Goal: Task Accomplishment & Management: Manage account settings

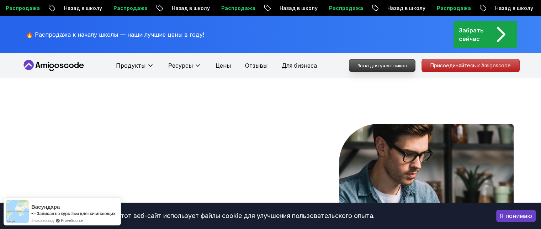
click at [381, 65] on font "Зона для участников" at bounding box center [382, 65] width 50 height 6
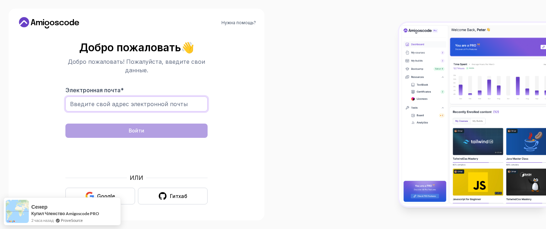
click at [107, 103] on input "Электронная почта *" at bounding box center [136, 103] width 142 height 15
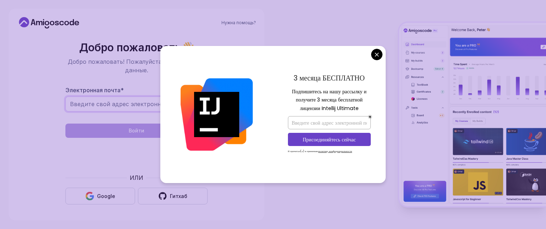
click at [70, 102] on input "Электронная почта *" at bounding box center [136, 103] width 142 height 15
click at [377, 54] on body "Нужна помощь? Добро пожаловать 👋 Добро пожаловать! Пожалуйста, введите свои дан…" at bounding box center [273, 114] width 546 height 229
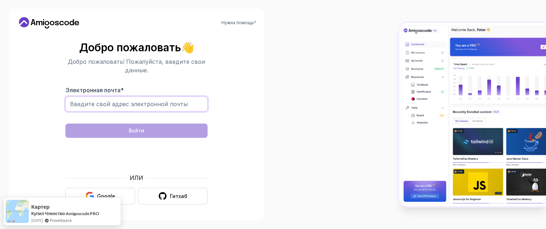
click at [132, 106] on input "Электронная почта *" at bounding box center [136, 103] width 142 height 15
paste input "[EMAIL_ADDRESS][DOMAIN_NAME]"
type input "[EMAIL_ADDRESS][DOMAIN_NAME]"
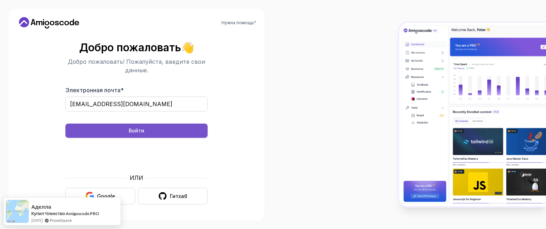
click at [137, 129] on font "Войти" at bounding box center [137, 130] width 16 height 6
